Goal: Use online tool/utility: Utilize a website feature to perform a specific function

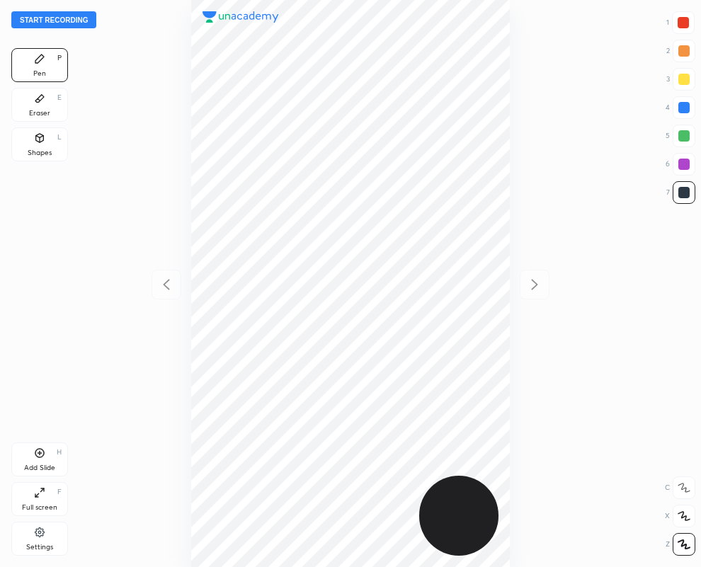
scroll to position [567, 474]
click at [682, 23] on div at bounding box center [682, 22] width 11 height 11
click at [692, 112] on div at bounding box center [684, 107] width 23 height 23
click at [686, 195] on div at bounding box center [683, 192] width 11 height 11
drag, startPoint x: 688, startPoint y: 22, endPoint x: 680, endPoint y: 25, distance: 9.2
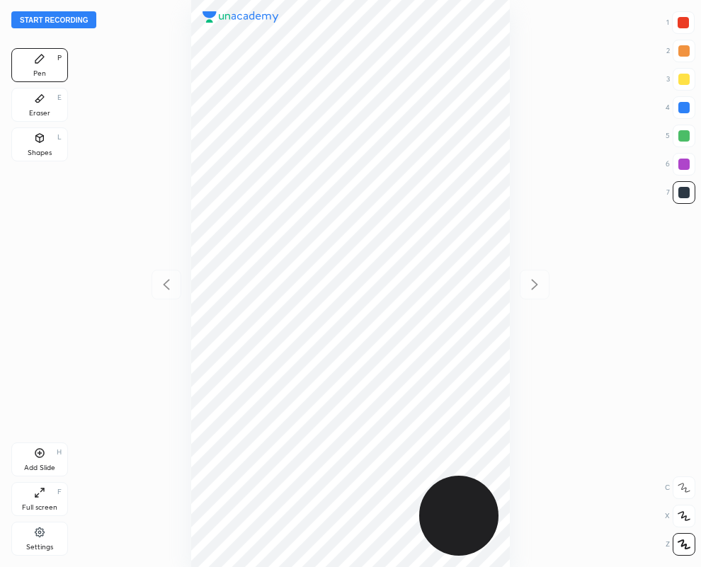
click at [688, 23] on div at bounding box center [682, 22] width 11 height 11
drag, startPoint x: 685, startPoint y: 193, endPoint x: 630, endPoint y: 186, distance: 55.7
click at [685, 193] on div at bounding box center [683, 192] width 11 height 11
click at [682, 107] on div at bounding box center [683, 107] width 11 height 11
click at [687, 26] on div at bounding box center [682, 22] width 11 height 11
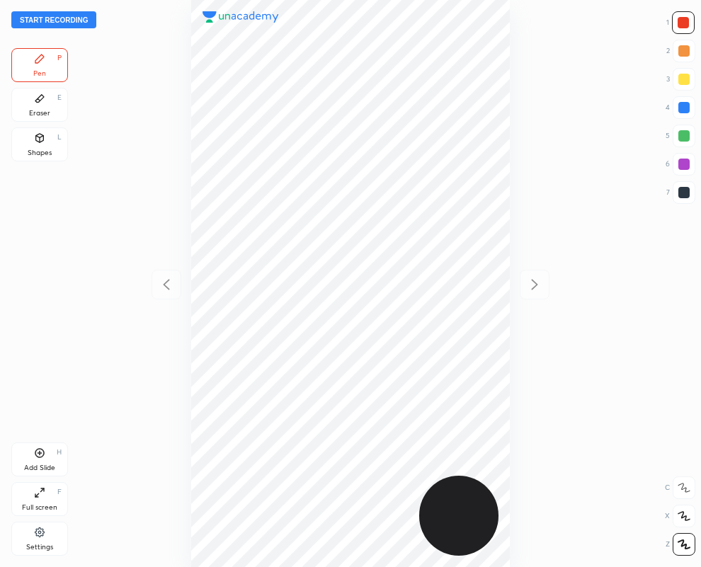
click at [690, 193] on div at bounding box center [684, 192] width 23 height 23
drag, startPoint x: 677, startPoint y: 23, endPoint x: 625, endPoint y: 34, distance: 53.6
click at [676, 25] on div at bounding box center [683, 22] width 23 height 23
click at [685, 189] on div at bounding box center [683, 192] width 11 height 11
click at [684, 23] on div at bounding box center [682, 22] width 11 height 11
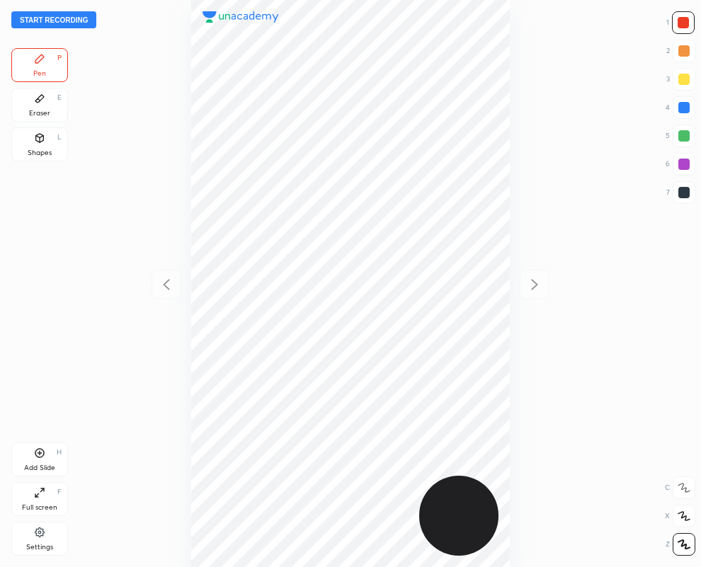
click at [38, 108] on div "Eraser E" at bounding box center [39, 105] width 57 height 34
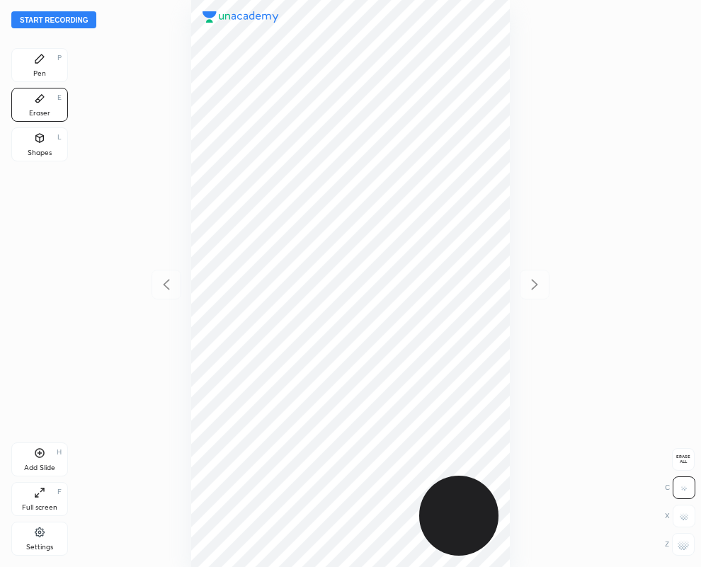
drag, startPoint x: 188, startPoint y: 199, endPoint x: 672, endPoint y: 546, distance: 595.6
click at [683, 546] on rect at bounding box center [683, 546] width 1 height 1
drag, startPoint x: 47, startPoint y: 64, endPoint x: 699, endPoint y: 202, distance: 667.1
click at [47, 64] on div "Pen P" at bounding box center [39, 65] width 57 height 34
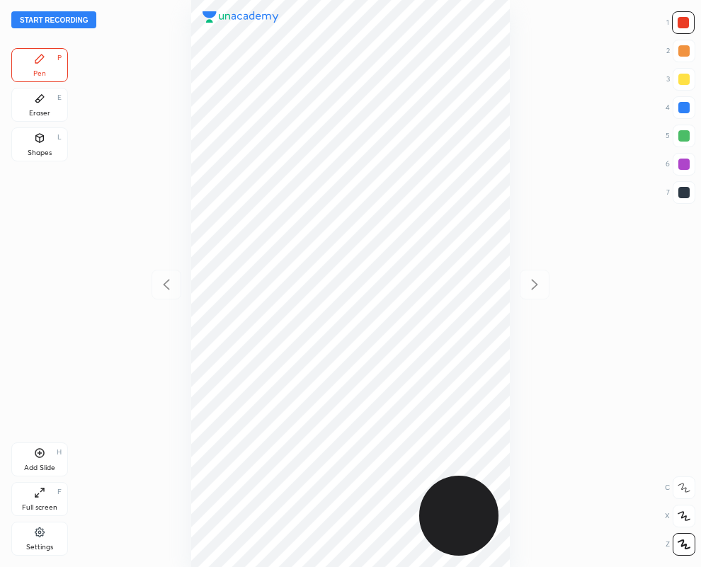
click at [679, 106] on div at bounding box center [683, 107] width 11 height 11
drag, startPoint x: 690, startPoint y: 193, endPoint x: 573, endPoint y: 229, distance: 122.7
click at [691, 195] on div at bounding box center [684, 192] width 23 height 23
click at [687, 20] on div at bounding box center [682, 22] width 11 height 11
click at [687, 196] on div at bounding box center [683, 192] width 11 height 11
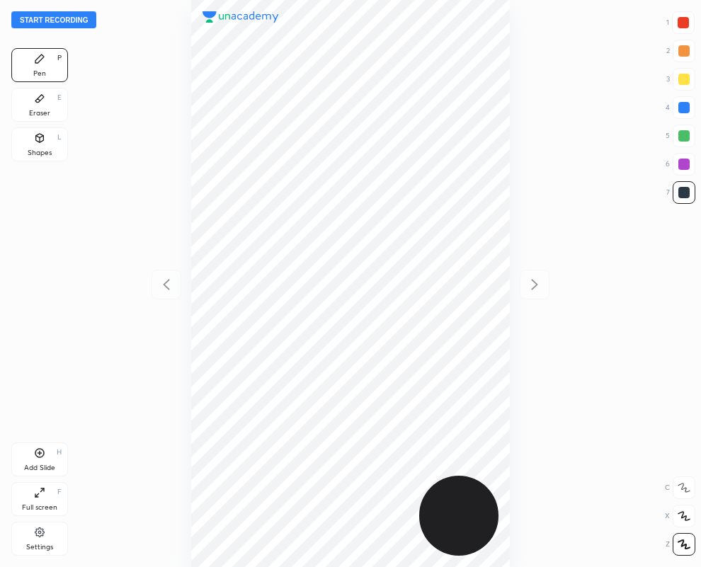
drag, startPoint x: 682, startPoint y: 188, endPoint x: 569, endPoint y: 214, distance: 116.1
click at [681, 192] on div at bounding box center [683, 192] width 11 height 11
click at [50, 103] on div "Eraser E" at bounding box center [39, 105] width 57 height 34
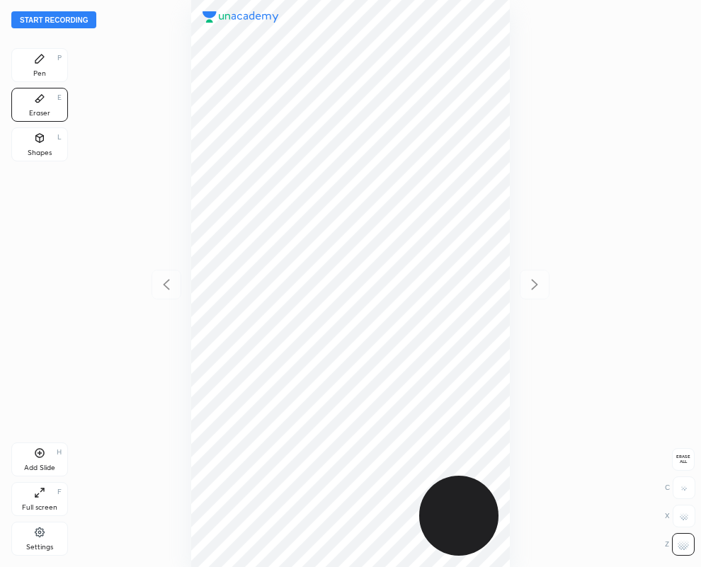
click at [45, 64] on icon at bounding box center [39, 58] width 11 height 11
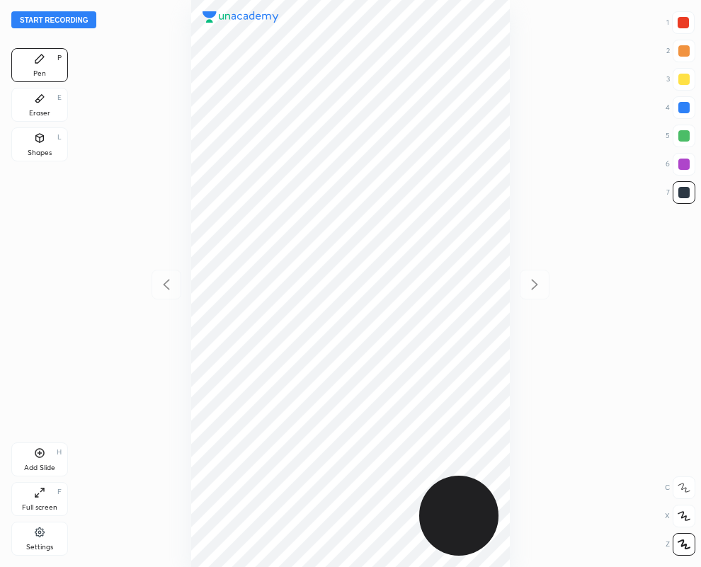
drag, startPoint x: 682, startPoint y: 23, endPoint x: 613, endPoint y: 90, distance: 95.6
click at [685, 25] on div at bounding box center [682, 22] width 11 height 11
click at [42, 101] on icon at bounding box center [39, 98] width 11 height 11
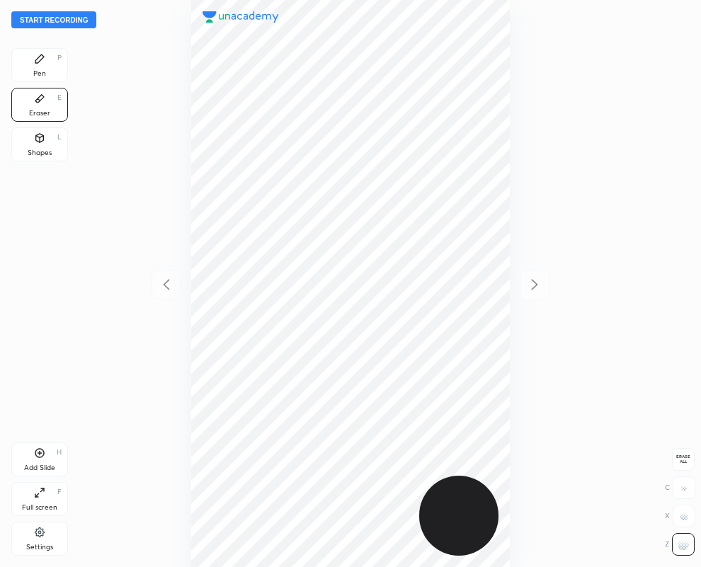
click at [29, 64] on div "Pen P" at bounding box center [39, 65] width 57 height 34
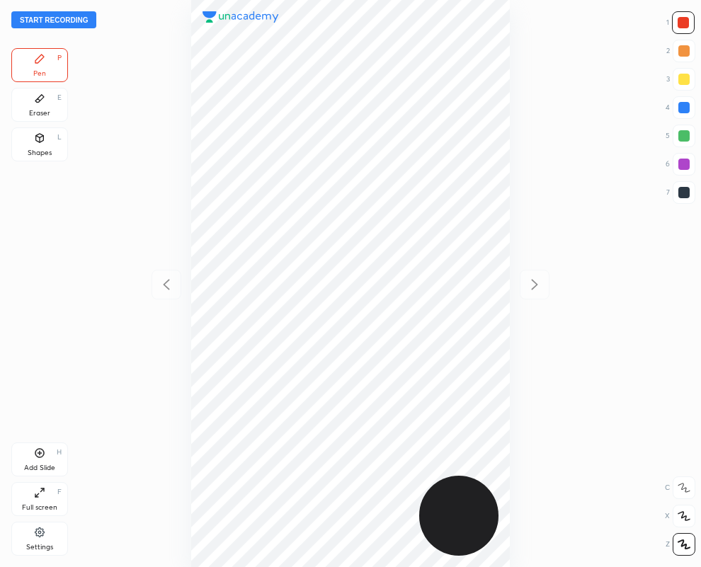
click at [685, 198] on div at bounding box center [684, 192] width 23 height 23
click at [685, 197] on div at bounding box center [683, 192] width 11 height 11
drag, startPoint x: 682, startPoint y: 105, endPoint x: 566, endPoint y: 132, distance: 118.6
click at [682, 106] on div at bounding box center [683, 107] width 11 height 11
click at [685, 25] on div at bounding box center [682, 22] width 11 height 11
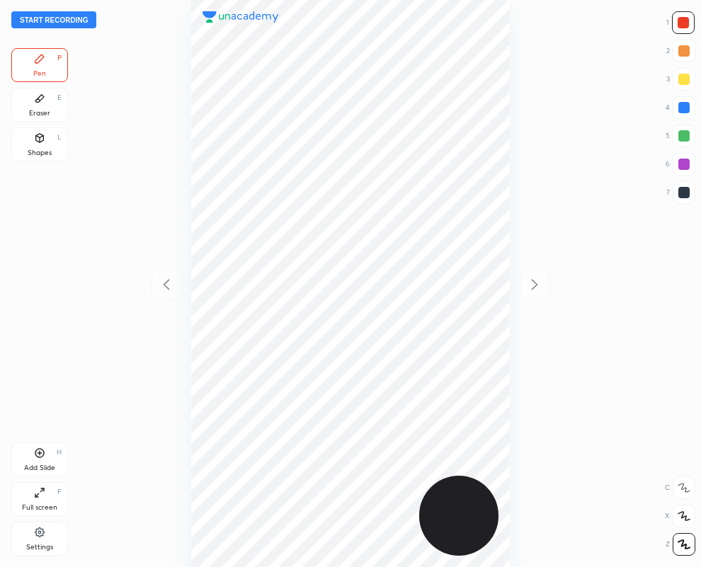
drag, startPoint x: 682, startPoint y: 108, endPoint x: 652, endPoint y: 115, distance: 30.4
click at [684, 108] on div at bounding box center [683, 107] width 11 height 11
drag, startPoint x: 685, startPoint y: 25, endPoint x: 622, endPoint y: 99, distance: 96.9
click at [684, 28] on div at bounding box center [683, 22] width 23 height 23
click at [40, 454] on icon at bounding box center [39, 452] width 11 height 11
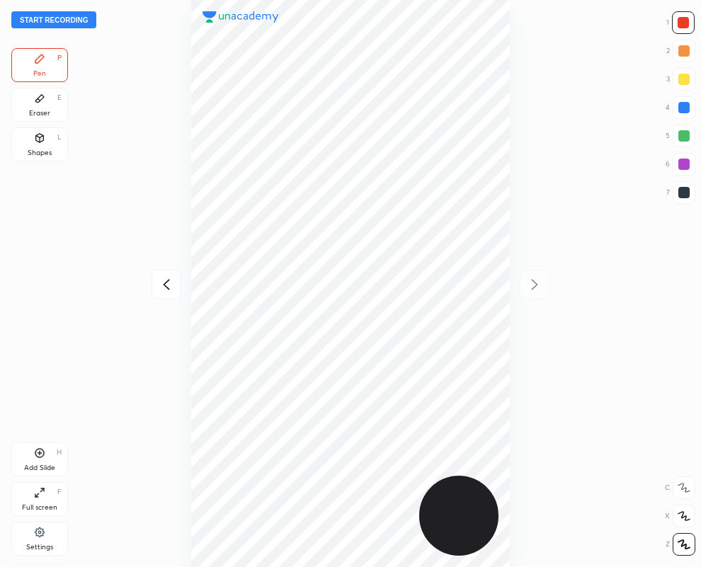
click at [680, 190] on div at bounding box center [683, 192] width 11 height 11
click at [684, 27] on div at bounding box center [682, 22] width 11 height 11
drag, startPoint x: 683, startPoint y: 190, endPoint x: 627, endPoint y: 188, distance: 56.7
click at [683, 189] on div at bounding box center [683, 192] width 11 height 11
drag, startPoint x: 681, startPoint y: 193, endPoint x: 662, endPoint y: 197, distance: 19.4
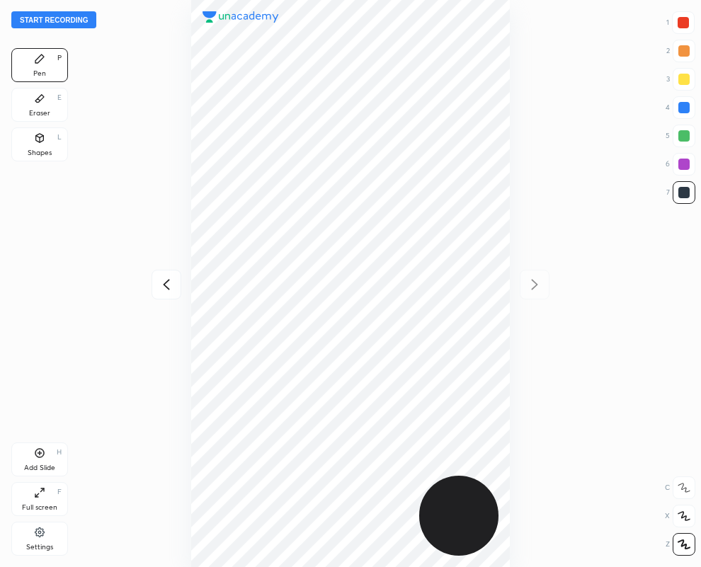
click at [680, 195] on div at bounding box center [683, 192] width 11 height 11
click at [683, 25] on div at bounding box center [682, 22] width 11 height 11
click at [161, 284] on icon at bounding box center [166, 284] width 17 height 17
click at [682, 161] on div at bounding box center [683, 164] width 11 height 11
click at [59, 22] on button "Start recording" at bounding box center [53, 19] width 85 height 17
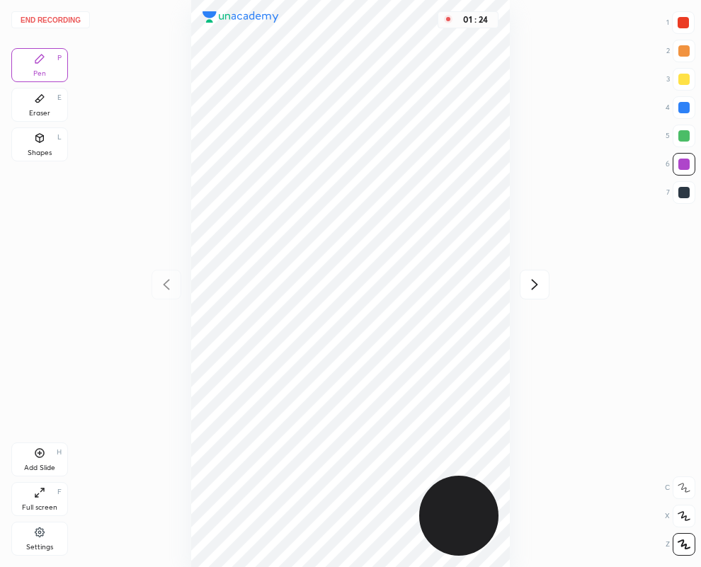
click at [45, 108] on div "Eraser E" at bounding box center [39, 105] width 57 height 34
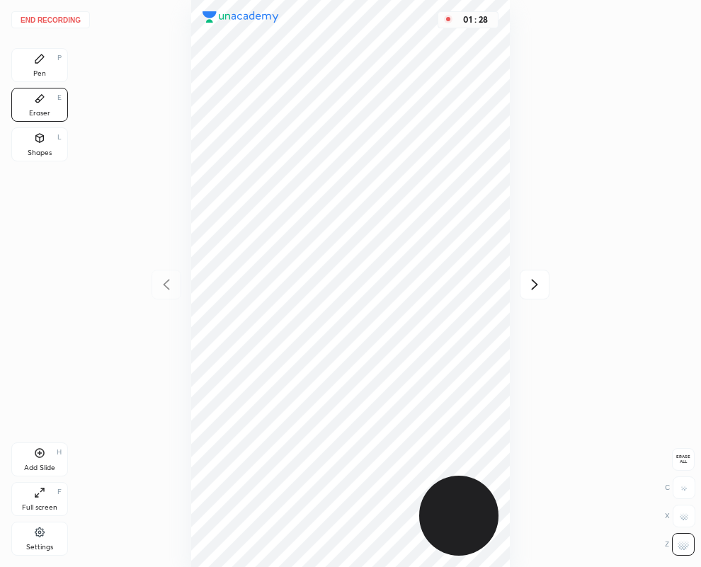
click at [54, 64] on div "Pen P" at bounding box center [39, 65] width 57 height 34
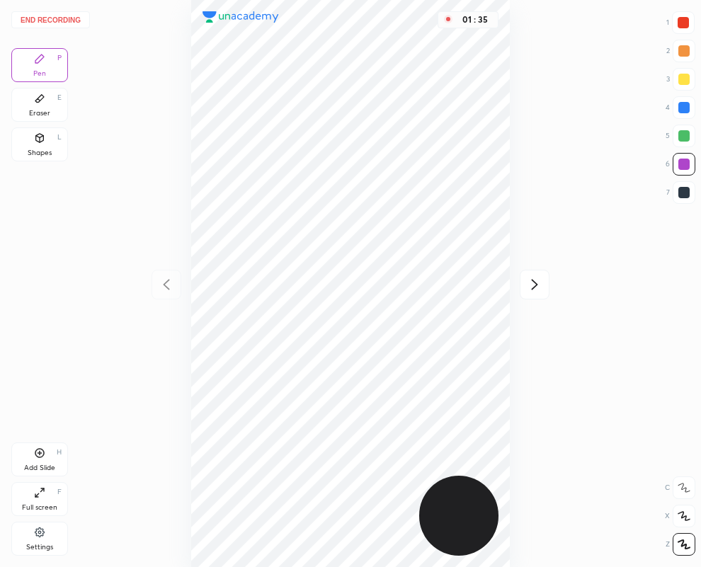
drag, startPoint x: 680, startPoint y: 196, endPoint x: 679, endPoint y: 189, distance: 7.1
click at [681, 198] on div at bounding box center [684, 192] width 23 height 23
click at [680, 191] on div at bounding box center [683, 192] width 11 height 11
click at [534, 282] on icon at bounding box center [535, 284] width 6 height 11
click at [164, 287] on icon at bounding box center [166, 284] width 17 height 17
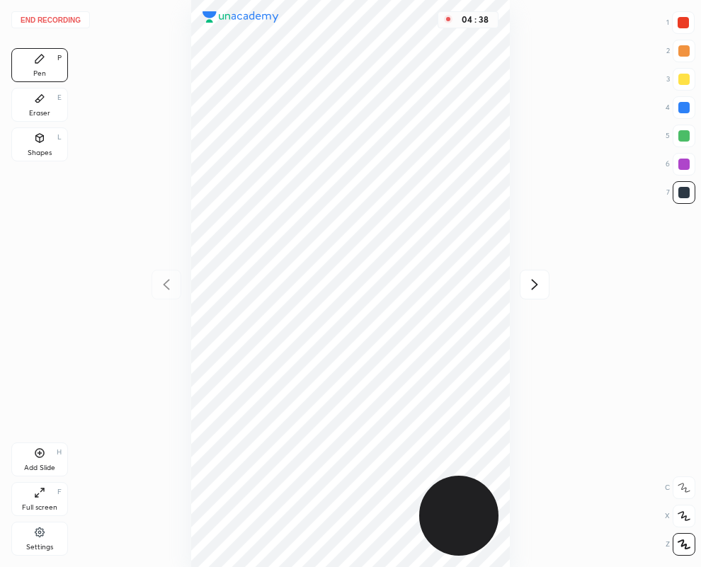
click at [533, 282] on icon at bounding box center [534, 284] width 17 height 17
click at [53, 18] on button "End recording" at bounding box center [50, 19] width 79 height 17
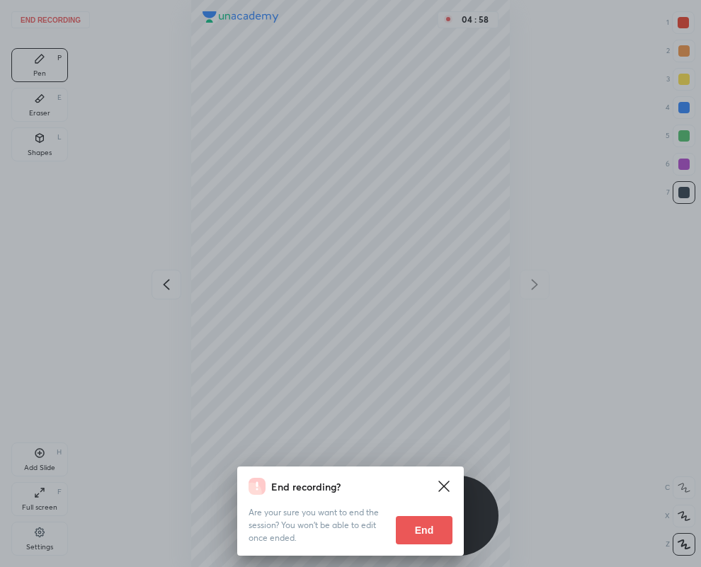
drag, startPoint x: 418, startPoint y: 534, endPoint x: 345, endPoint y: 563, distance: 78.2
click at [419, 533] on button "End" at bounding box center [424, 530] width 57 height 28
